Goal: Check status: Check status

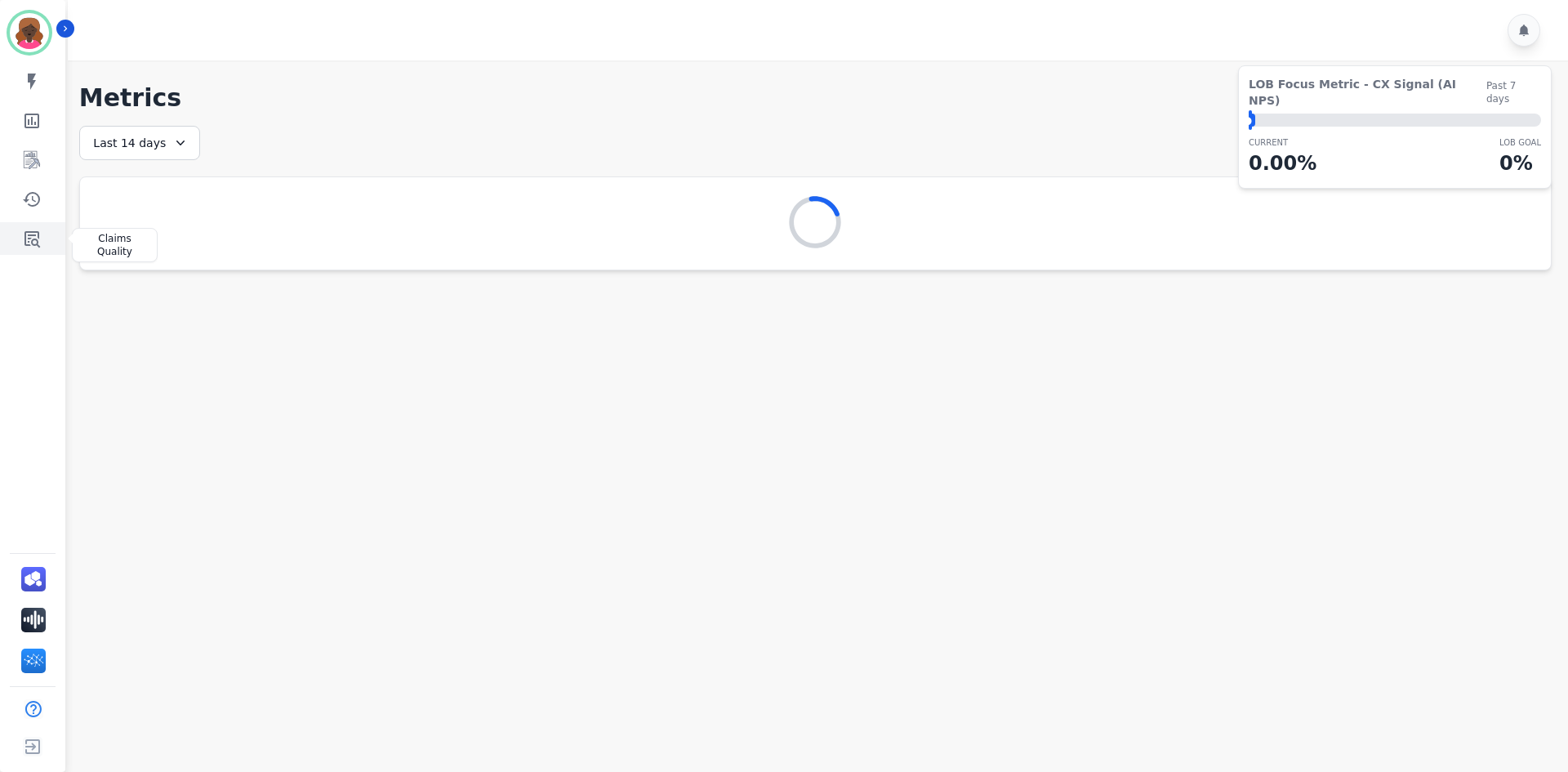
click at [31, 243] on icon "Sidebar" at bounding box center [32, 239] width 20 height 20
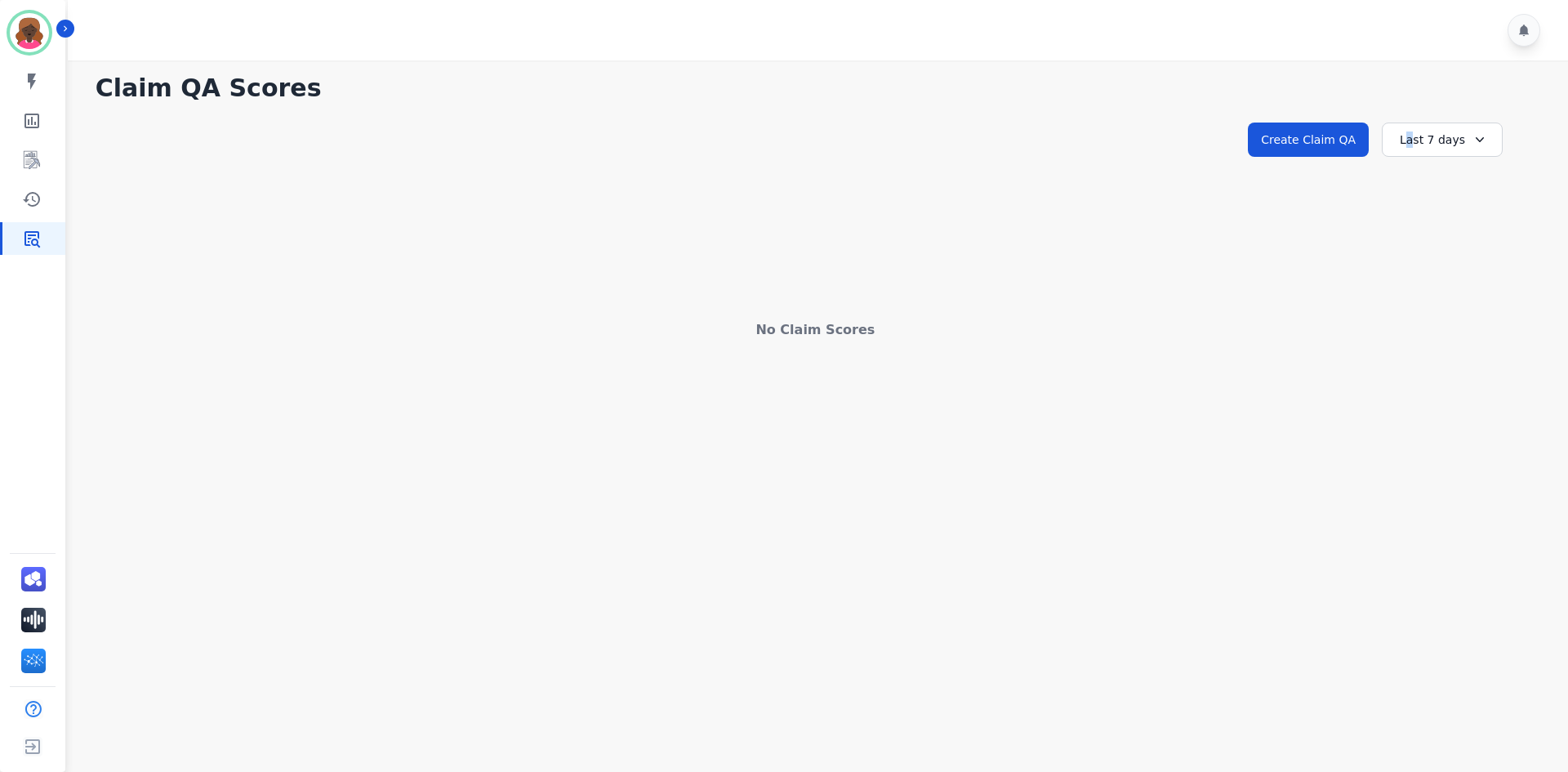
click at [1414, 148] on div "Last 7 days" at bounding box center [1442, 140] width 121 height 34
click at [1451, 301] on li "Last 90 days" at bounding box center [1452, 298] width 81 height 16
